Goal: Task Accomplishment & Management: Manage account settings

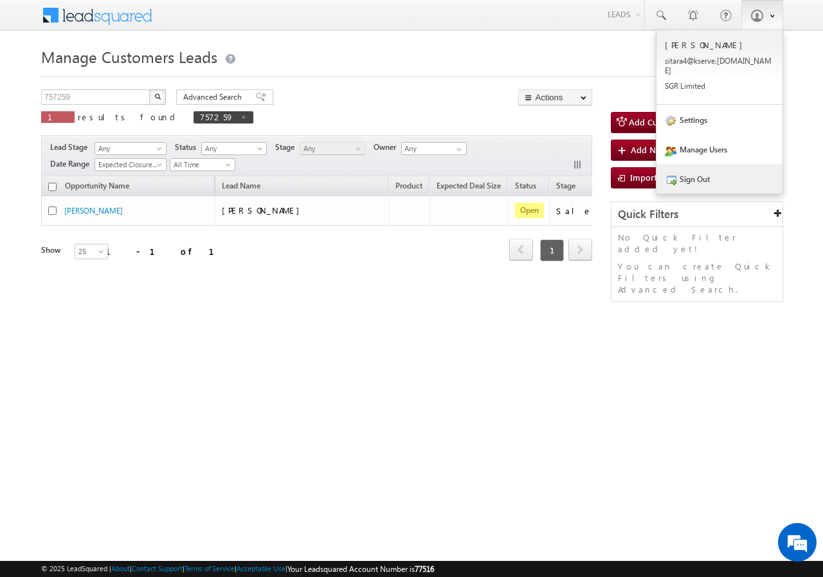
click at [706, 170] on link "Sign Out" at bounding box center [719, 179] width 126 height 30
